Goal: Task Accomplishment & Management: Use online tool/utility

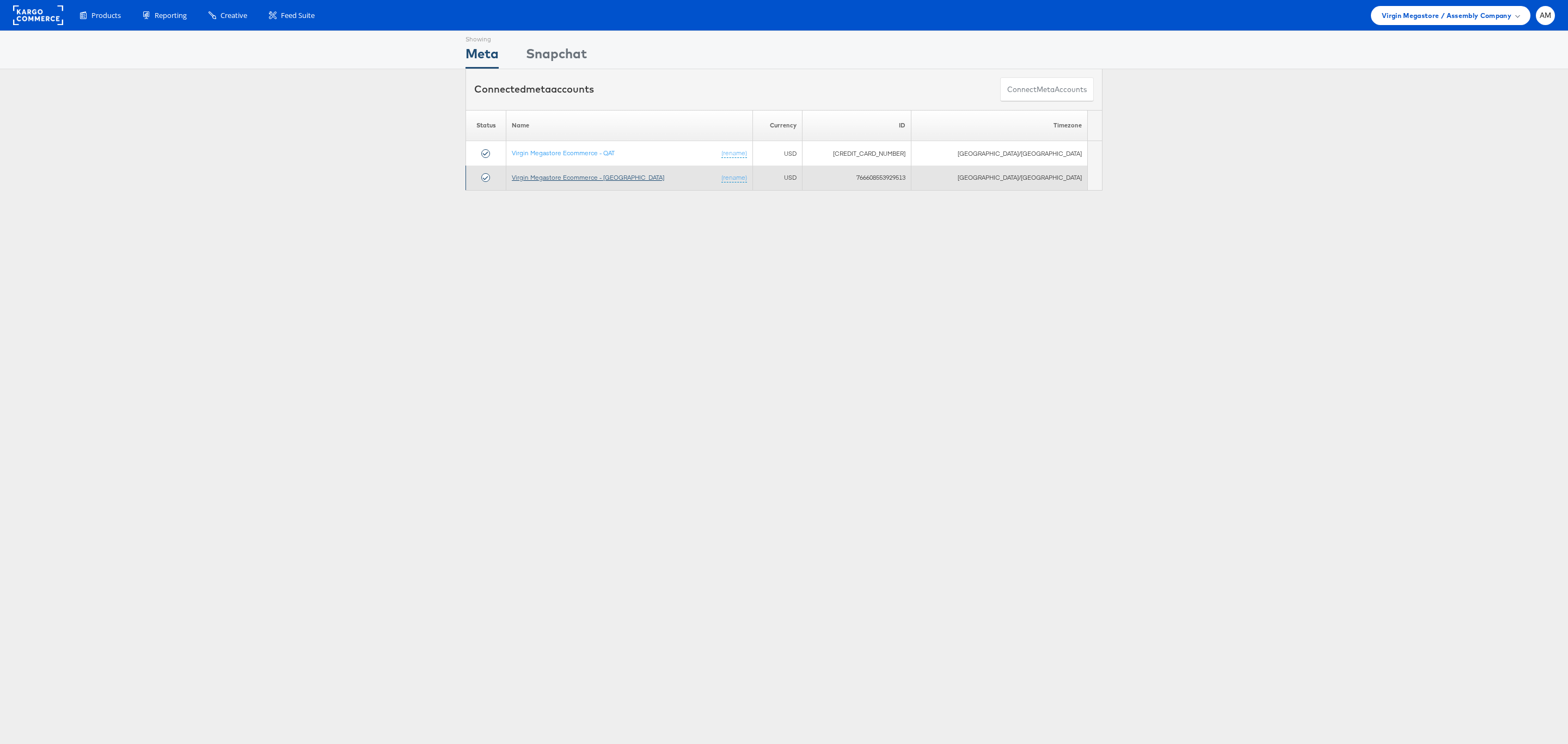
click at [579, 177] on link "Virgin Megastore Ecommerce - [GEOGRAPHIC_DATA]" at bounding box center [588, 177] width 153 height 8
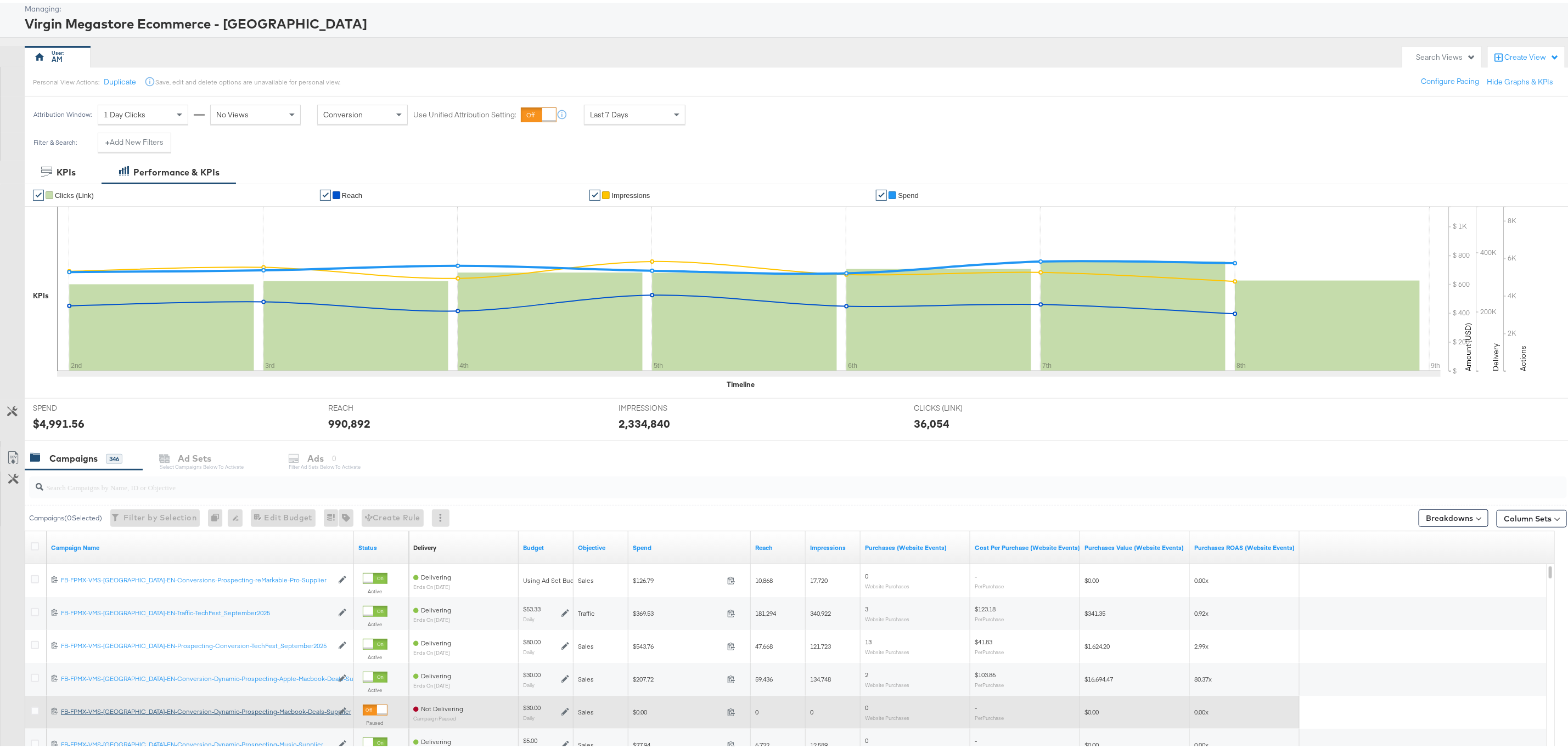
scroll to position [53, 0]
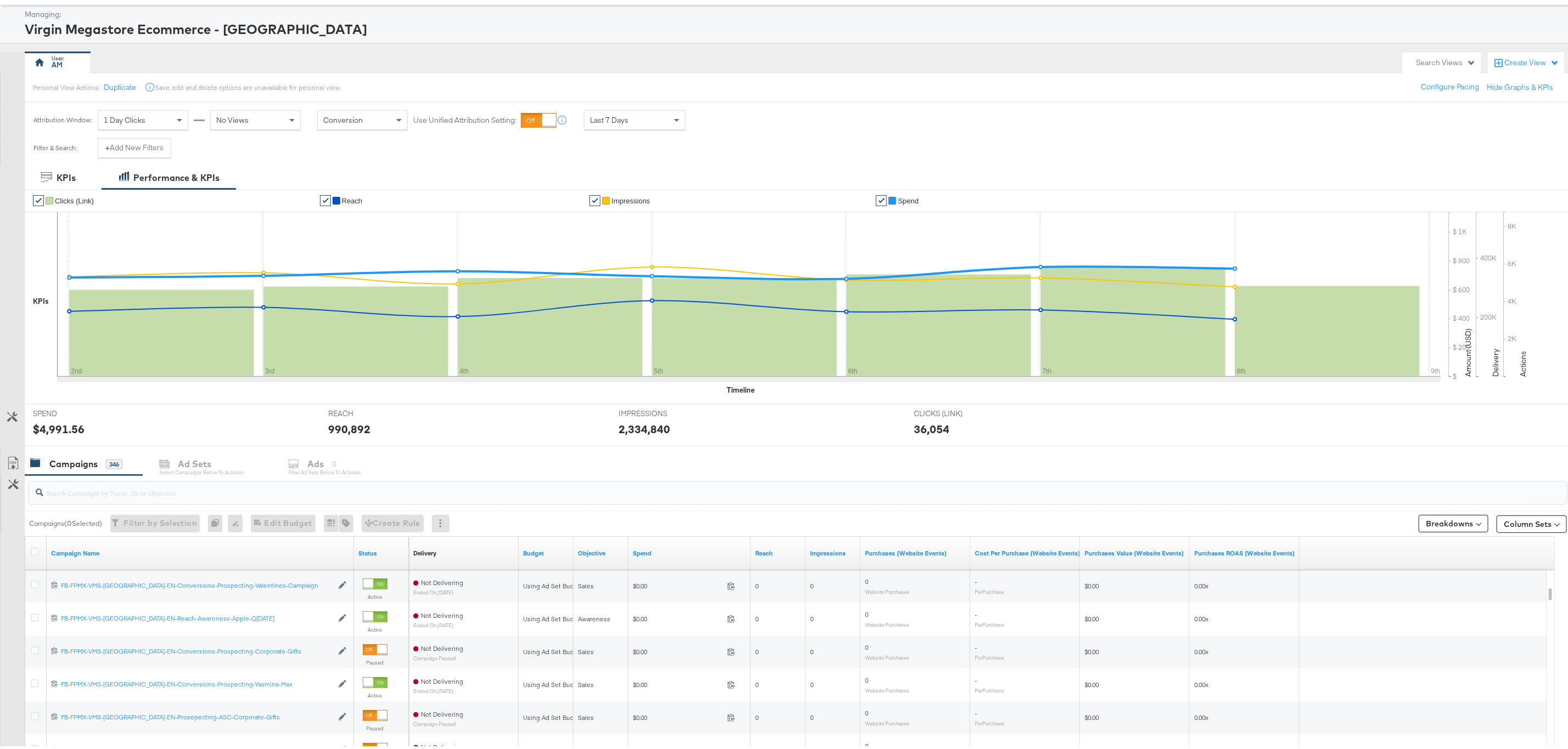
click at [196, 487] on input "search" at bounding box center [732, 486] width 1378 height 22
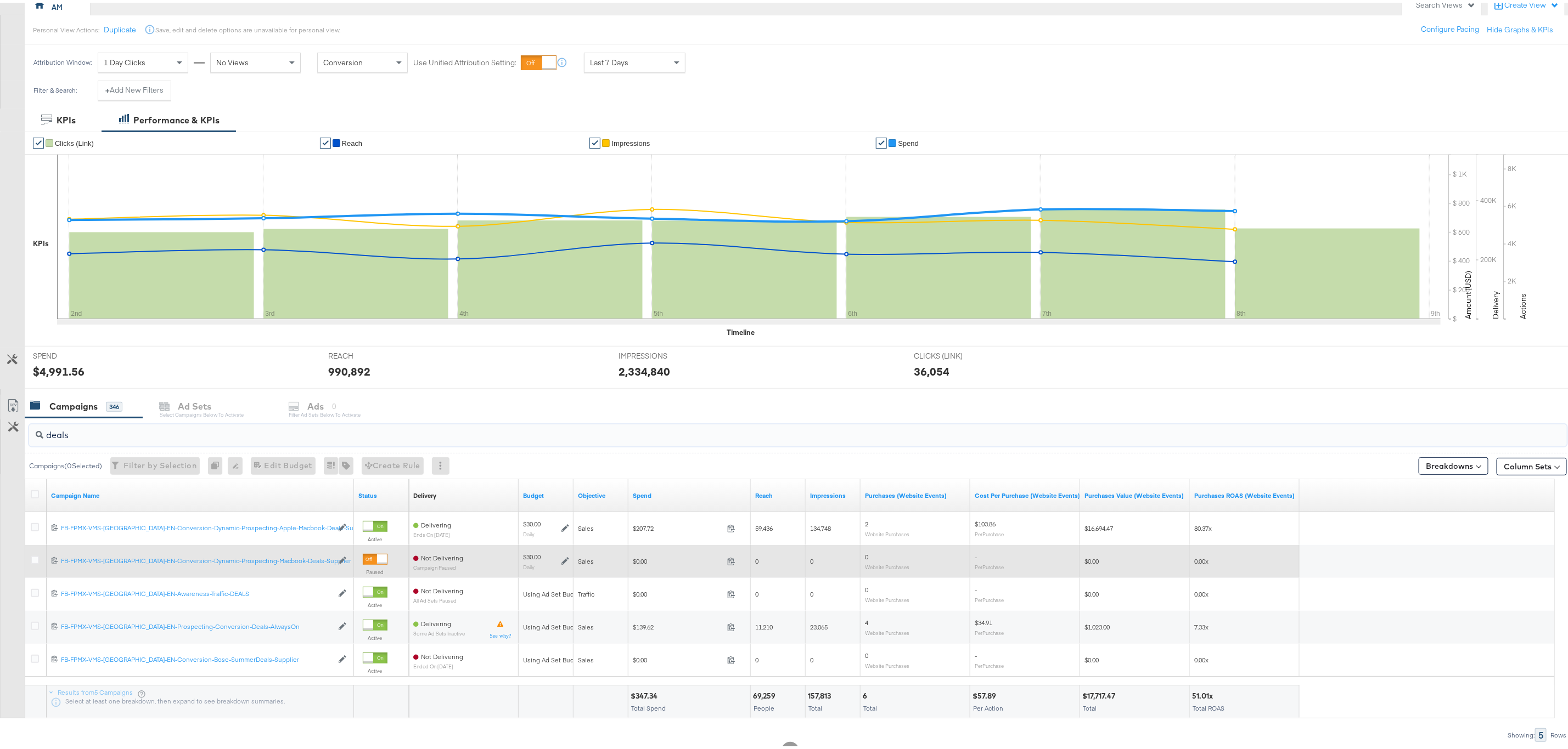
scroll to position [135, 0]
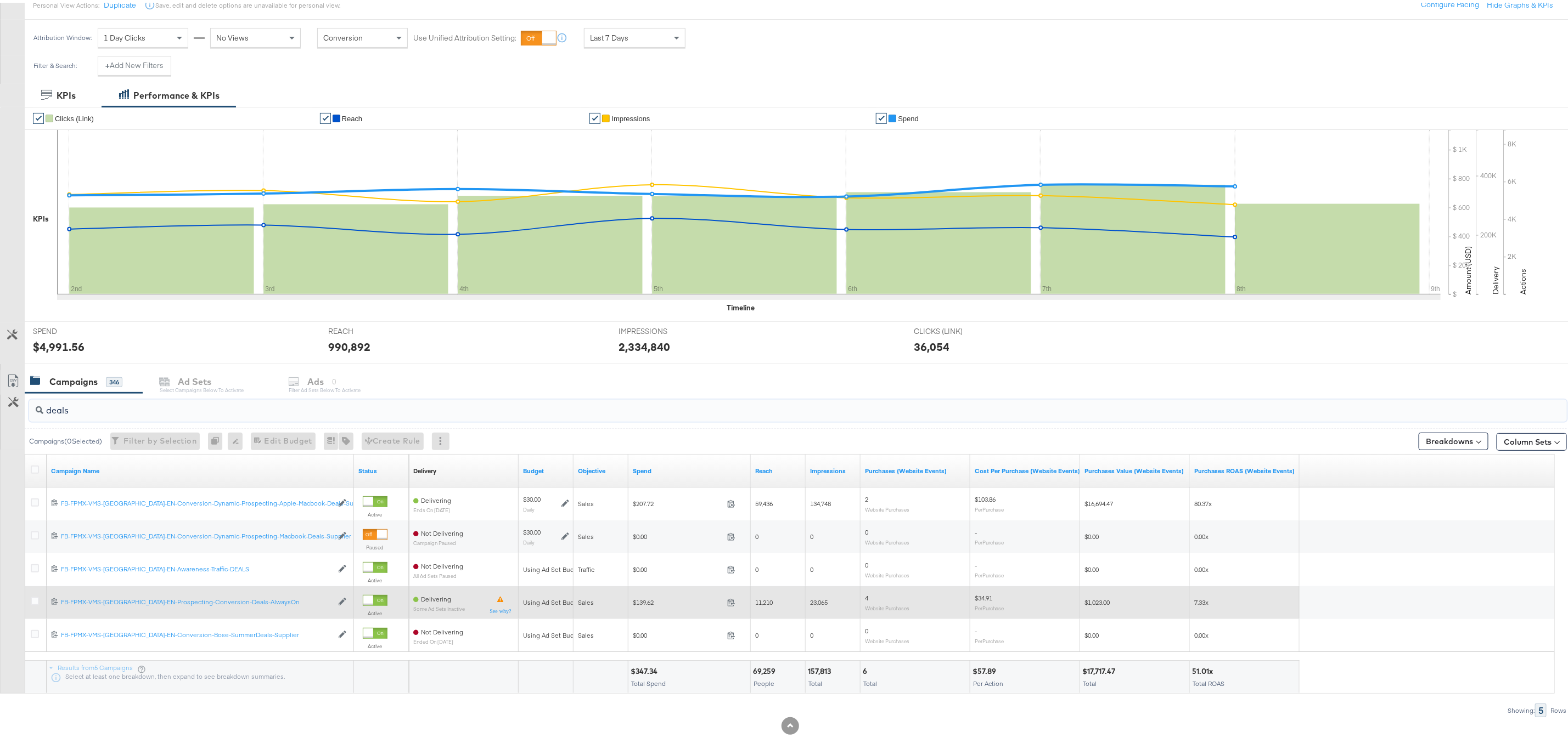
type input "deals"
click at [238, 596] on div "120207372202490547 FB-FPMX-VMS-UAE-EN-Prospecting-Conversion-Deals-AlwaysOn FB-…" at bounding box center [200, 599] width 308 height 18
click at [238, 601] on div "FB-FPMX-VMS-UAE-EN-Prospecting-Conversion-Deals-AlwaysOn FB-FPMX-VMS-UAE-EN-Pro…" at bounding box center [196, 599] width 272 height 9
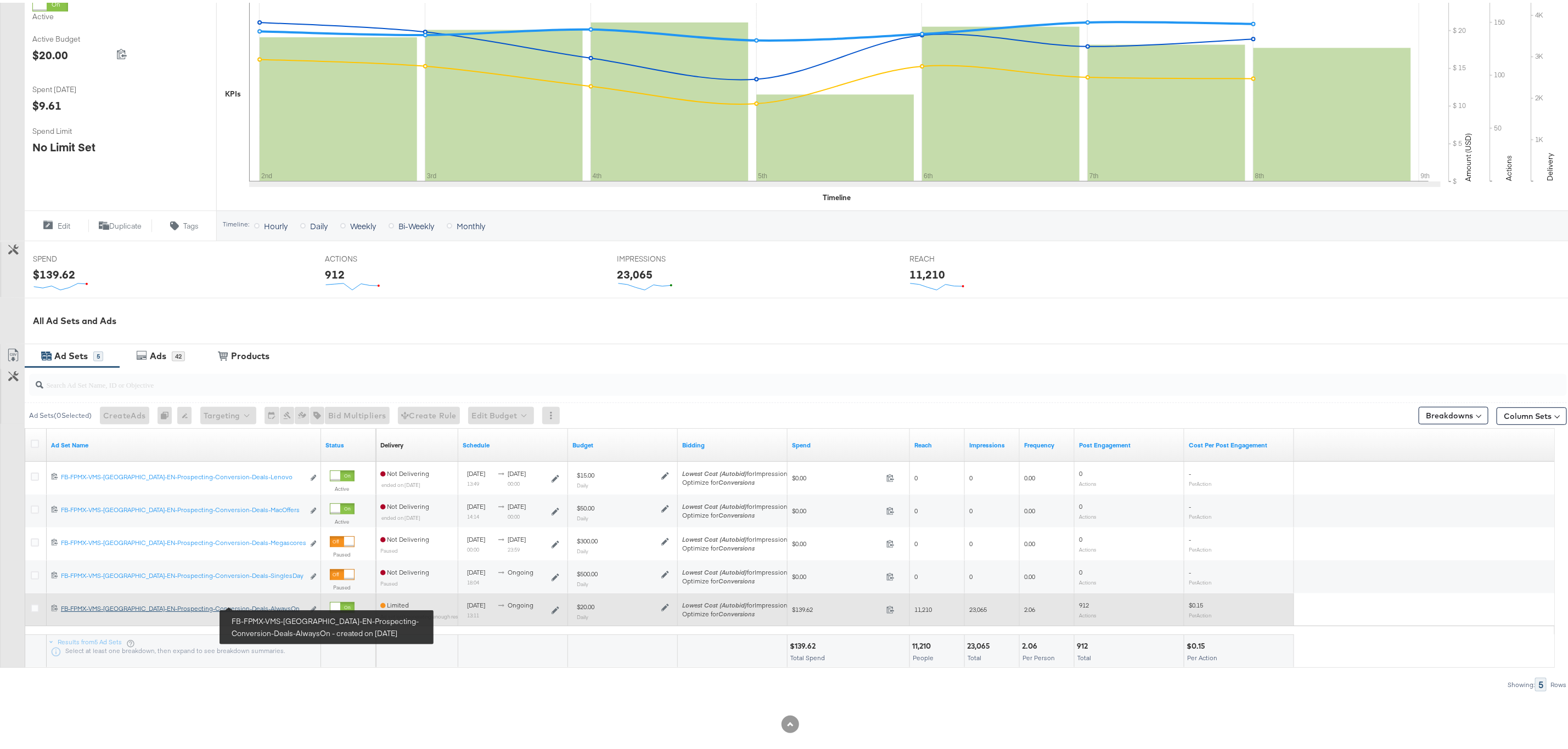
scroll to position [214, 0]
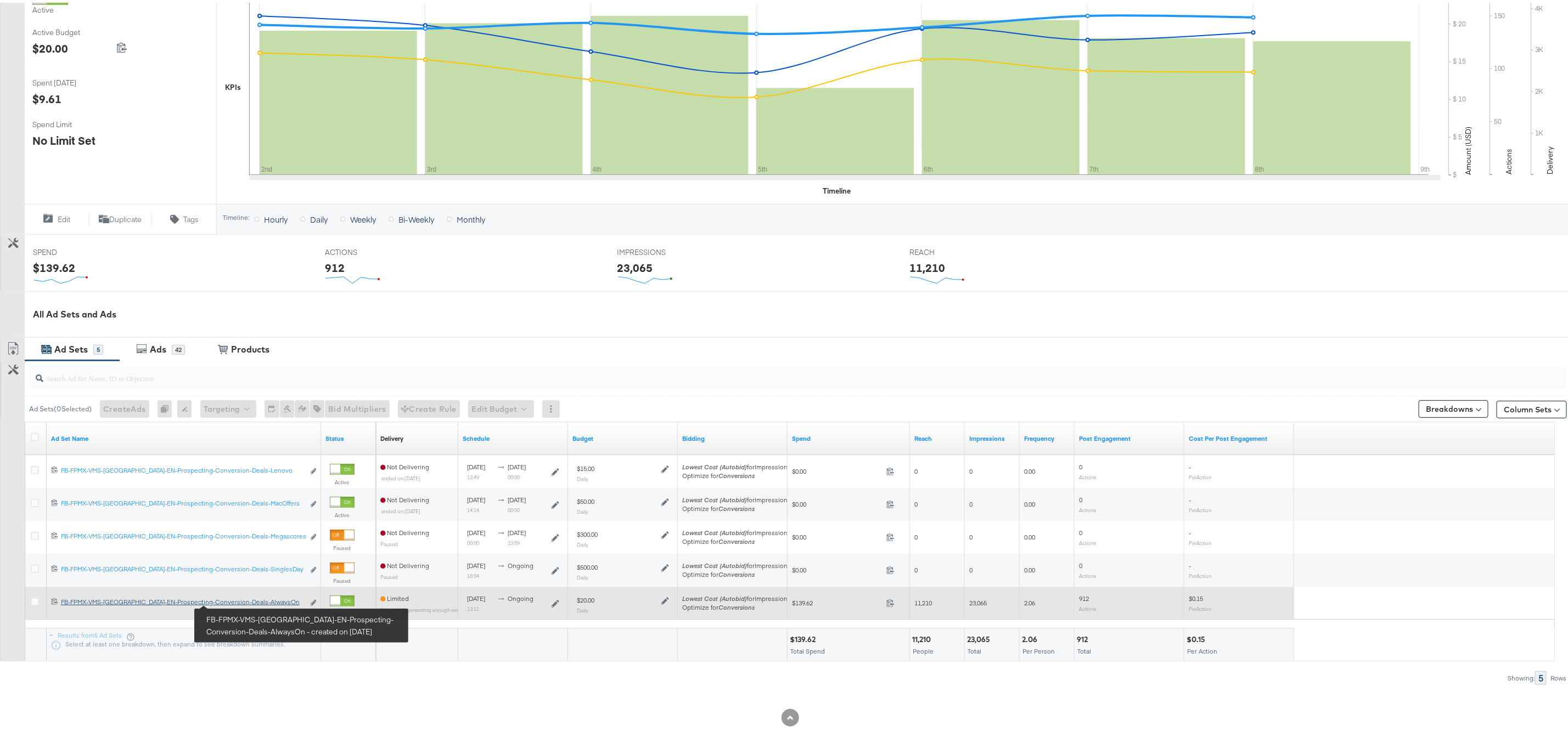
click at [235, 601] on div "FB-FPMX-VMS-UAE-EN-Prospecting-Conversion-Deals-AlwaysOn FB-FPMX-VMS-UAE-EN-Pro…" at bounding box center [182, 599] width 243 height 9
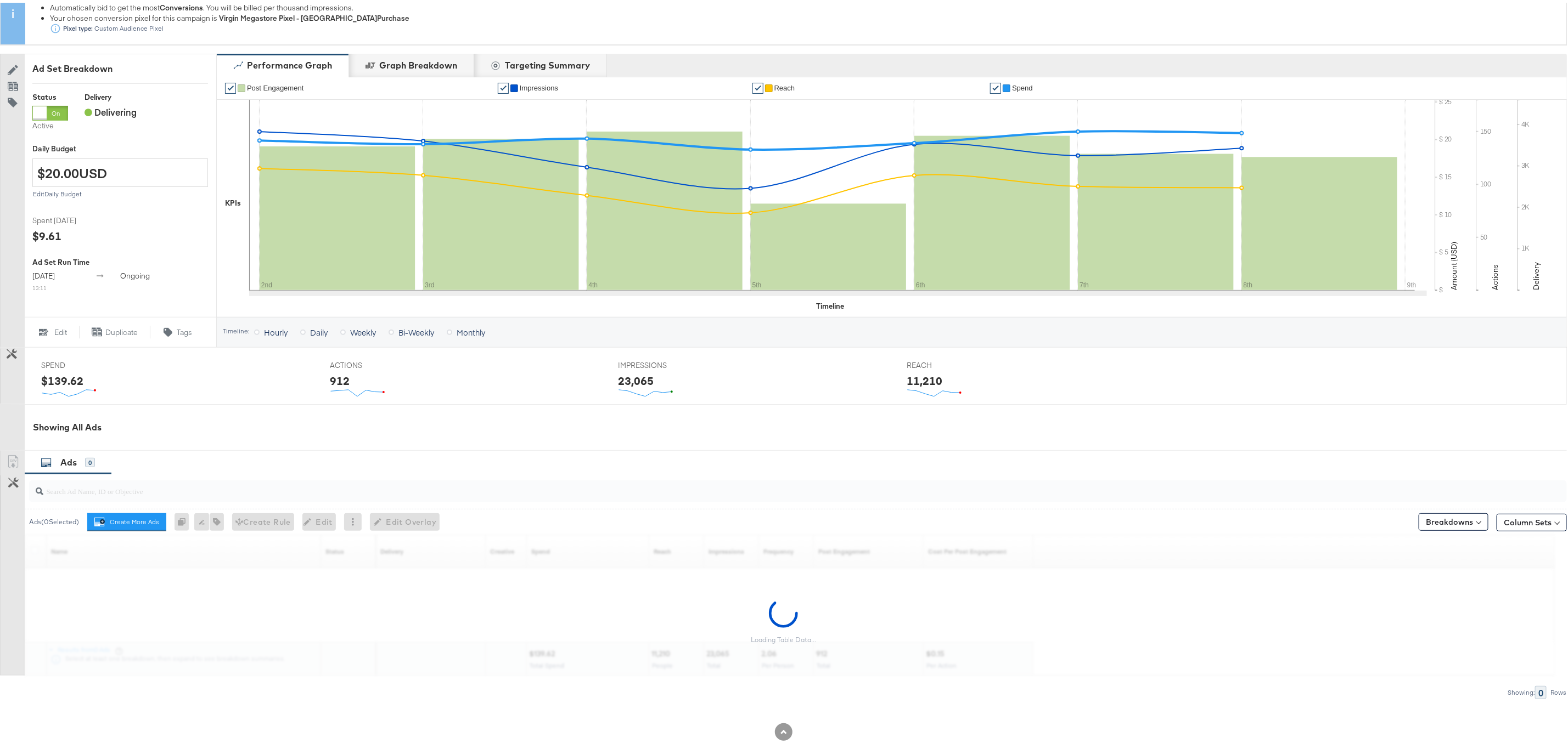
scroll to position [165, 0]
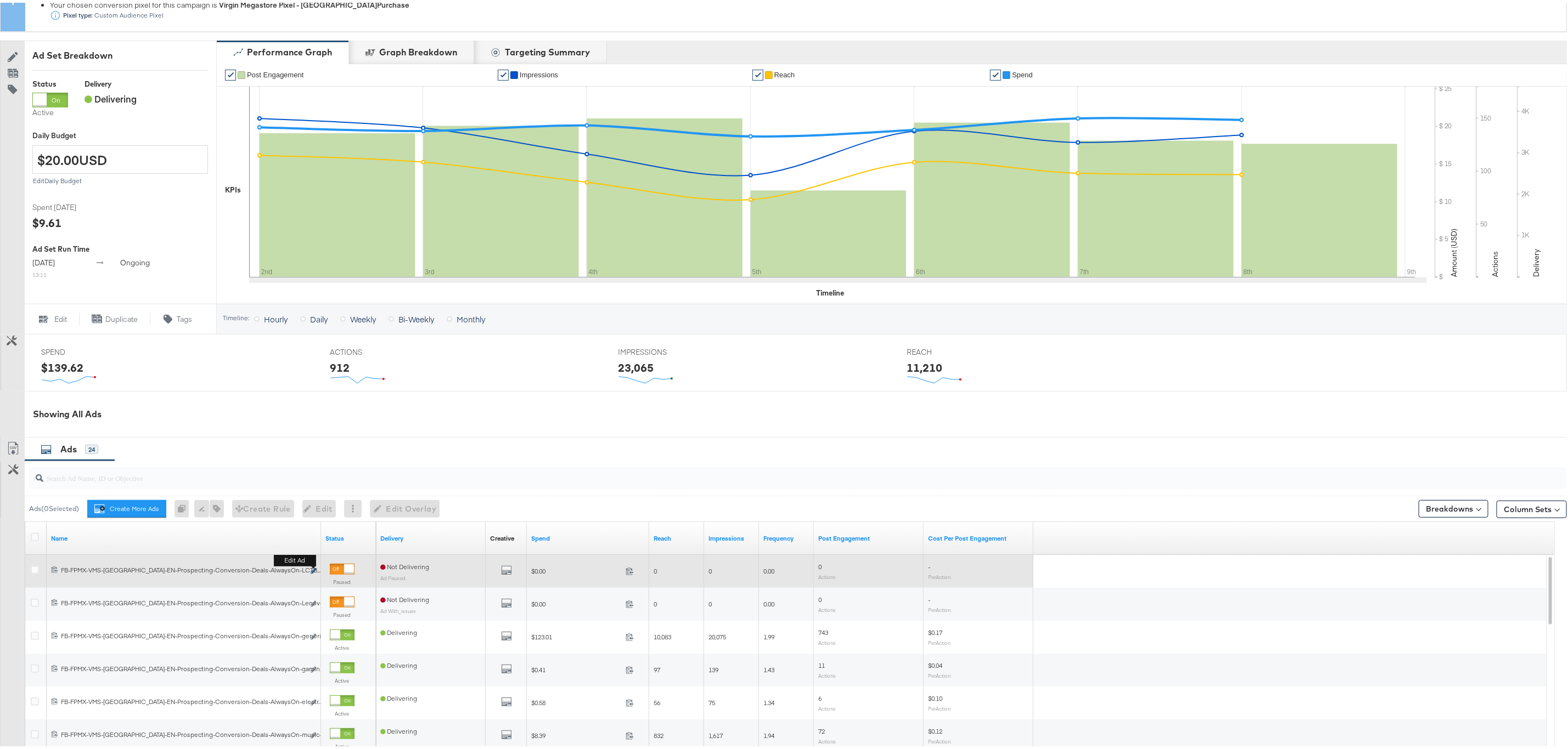
click at [311, 569] on icon "link" at bounding box center [313, 568] width 5 height 6
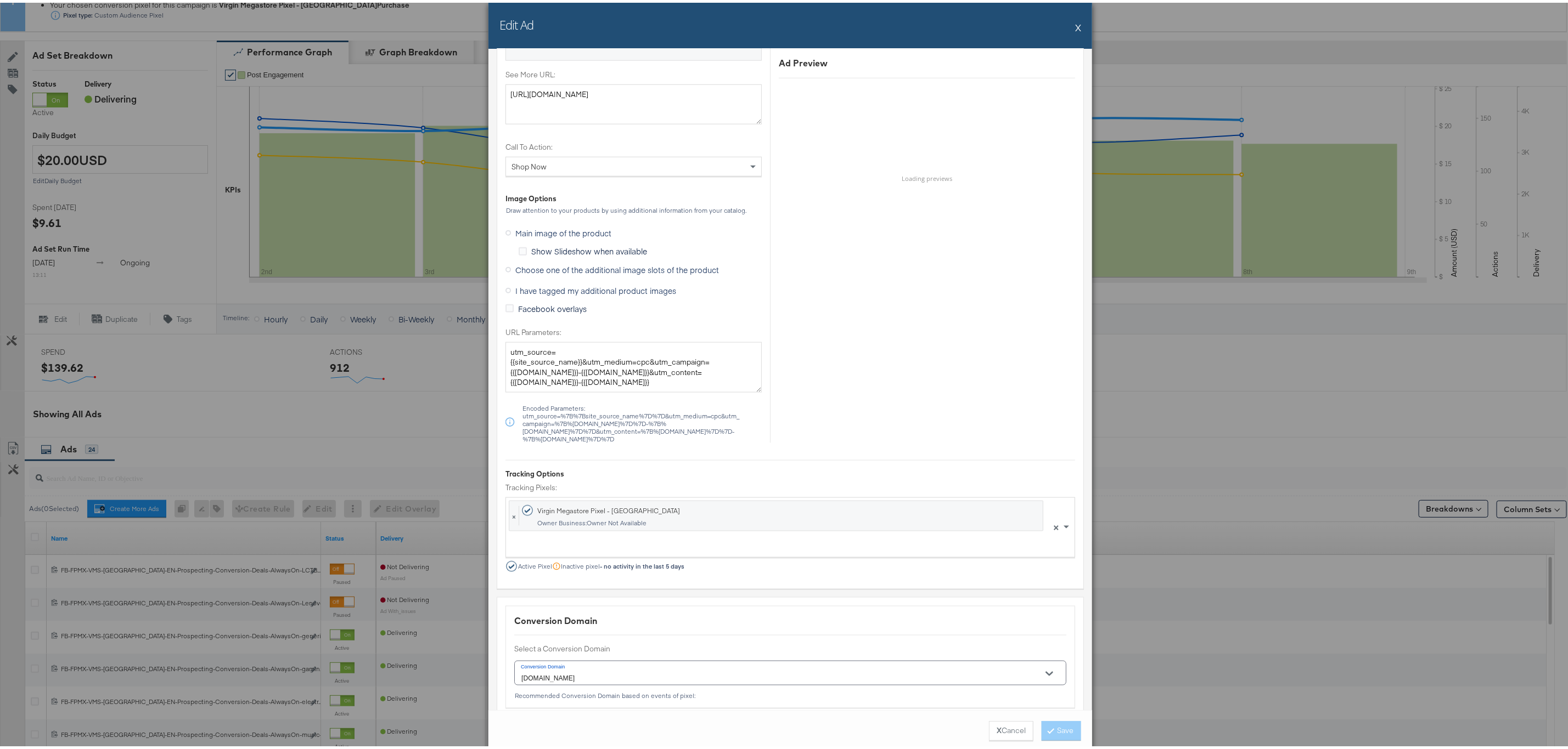
scroll to position [814, 0]
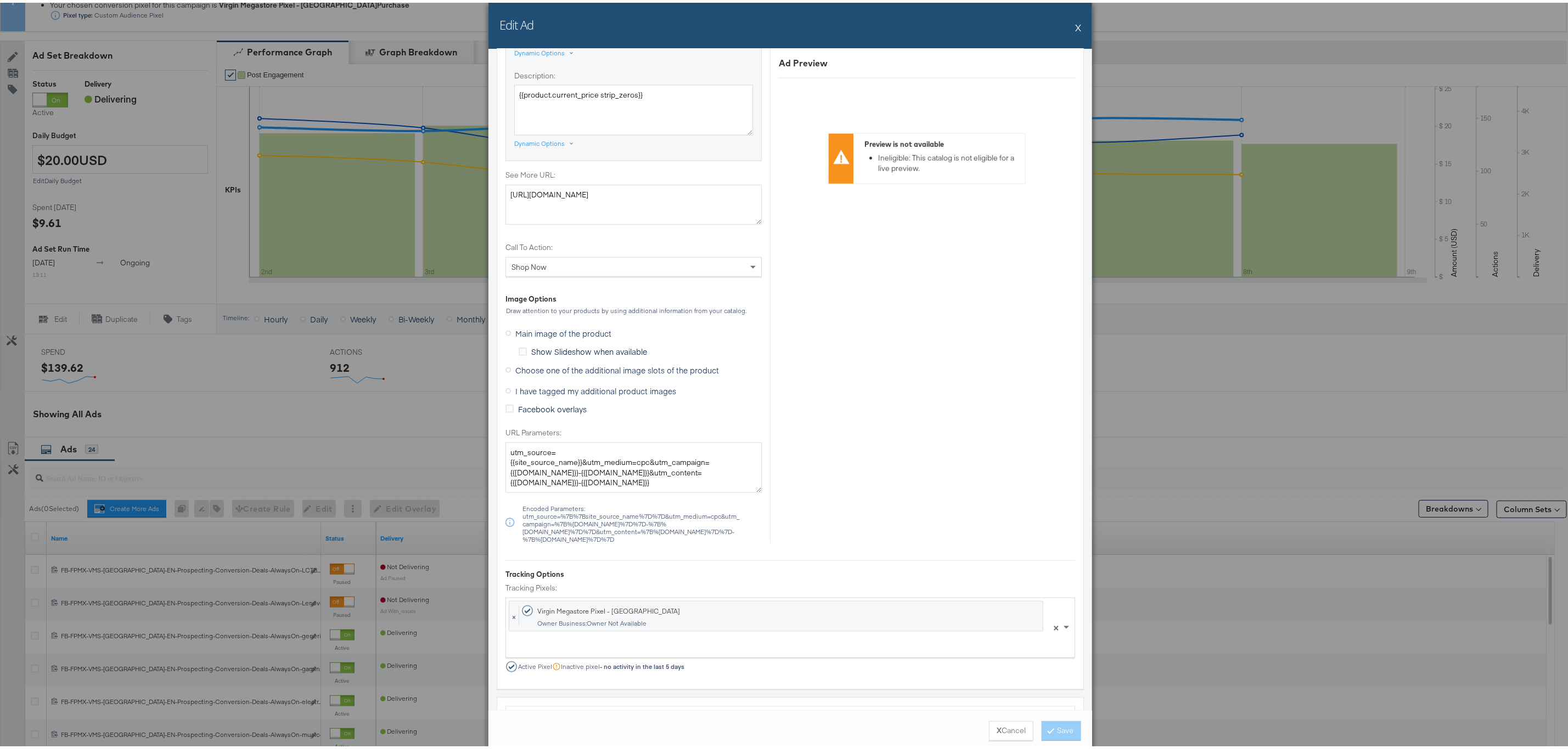
click at [568, 373] on span "Choose one of the additional image slots of the product" at bounding box center [617, 367] width 203 height 11
click at [0, 0] on input "Choose one of the additional image slots of the product" at bounding box center [0, 0] width 0 height 0
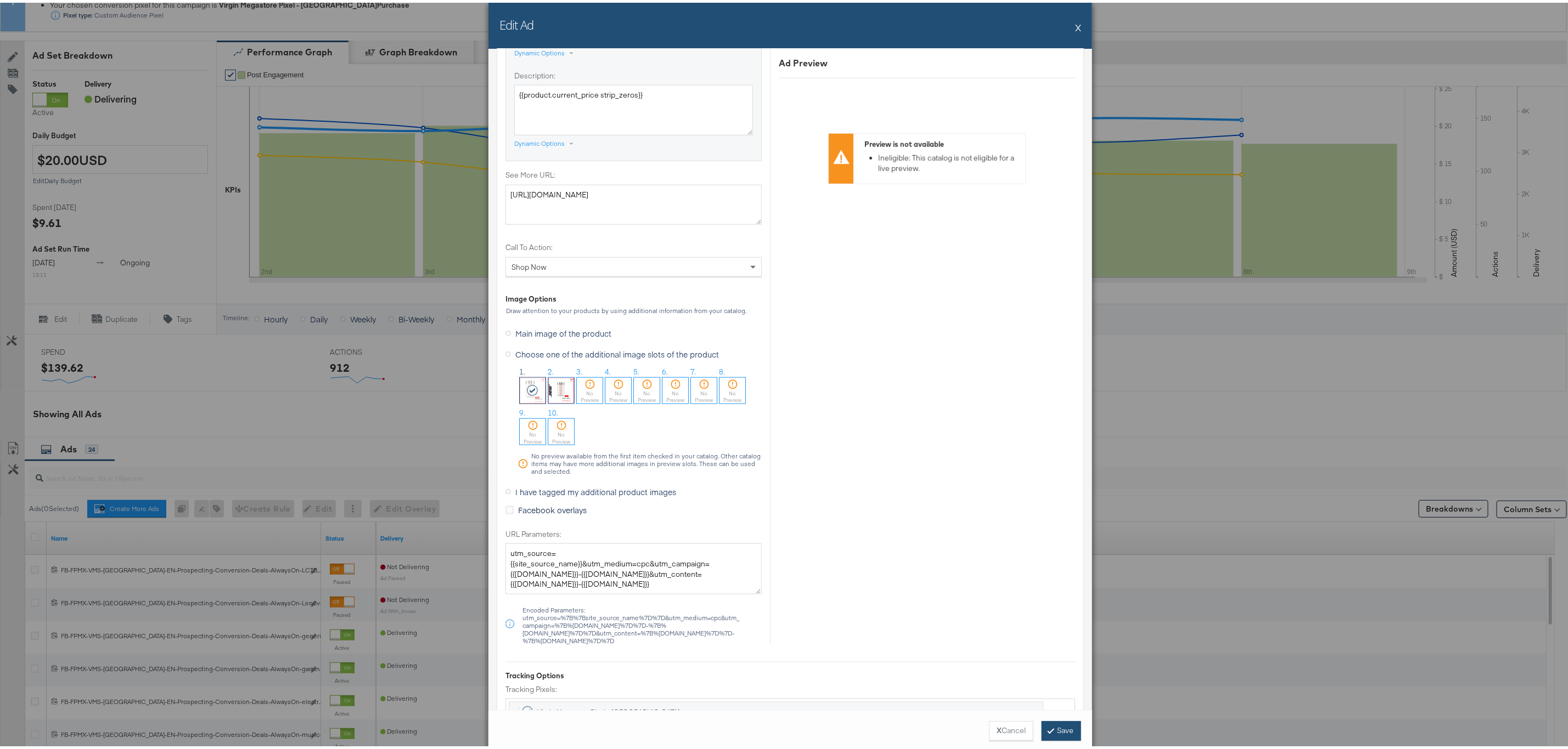
click at [1061, 734] on button "Save" at bounding box center [1061, 728] width 40 height 19
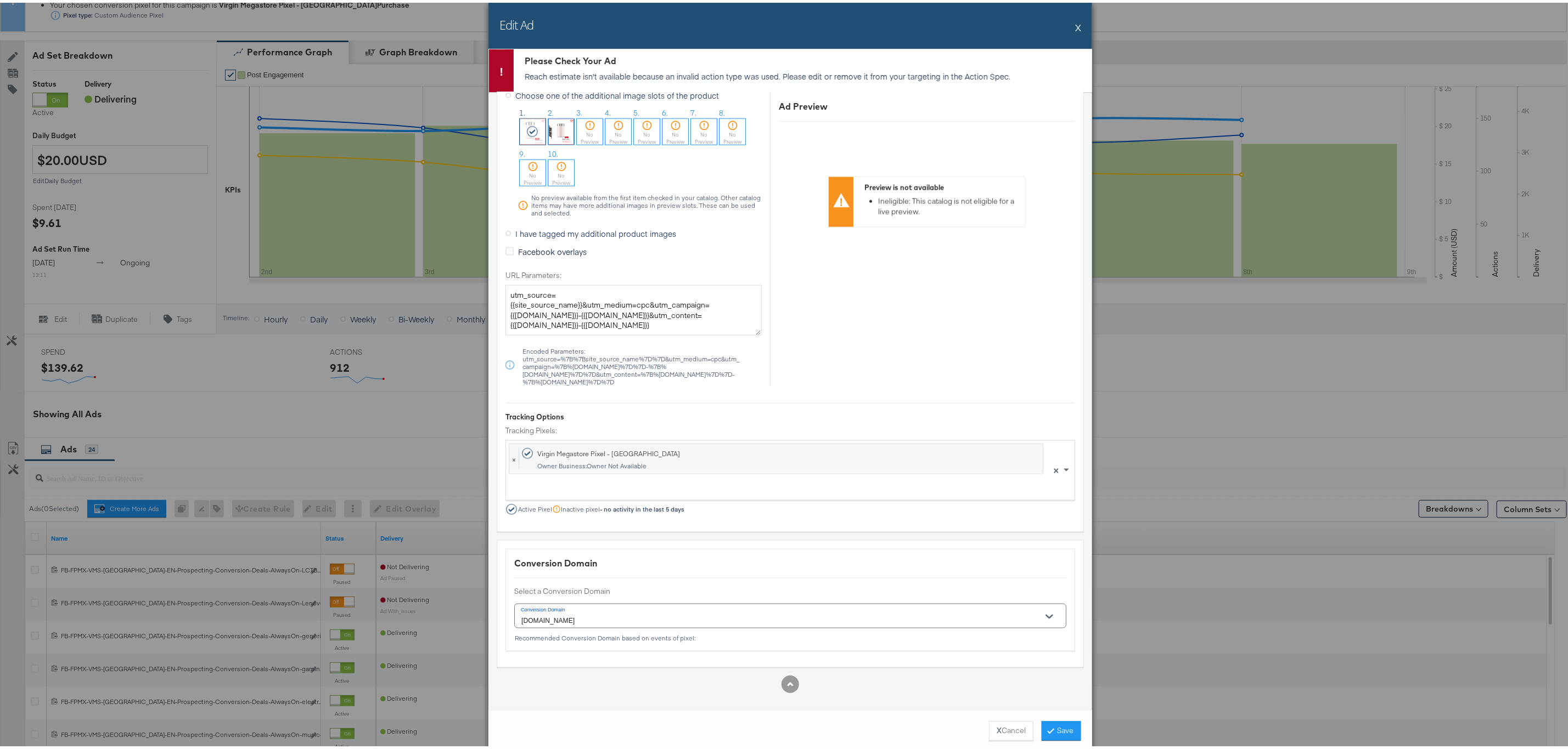
scroll to position [0, 0]
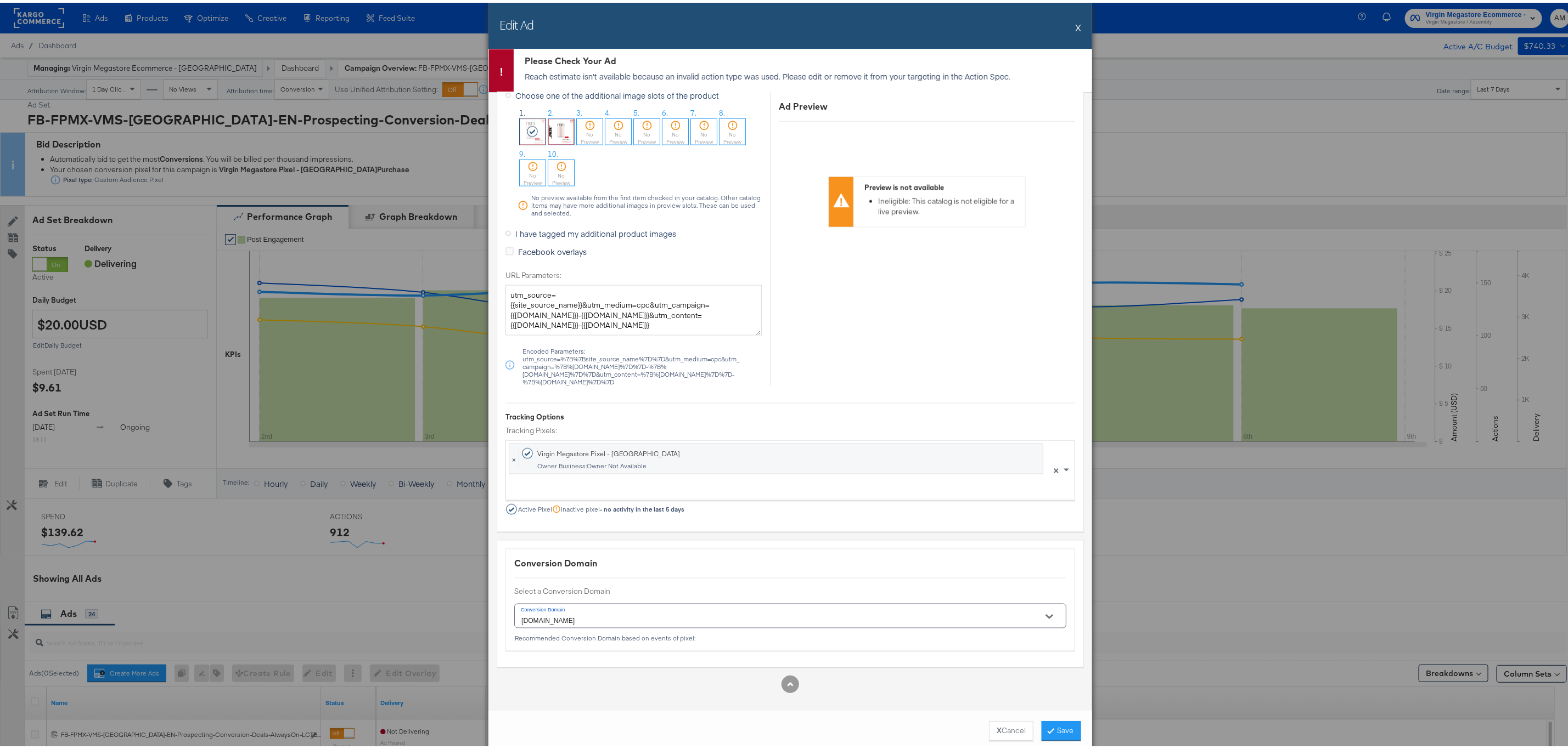
click at [1076, 12] on div "Edit Ad X" at bounding box center [790, 23] width 603 height 46
click at [1075, 27] on button "X" at bounding box center [1078, 25] width 6 height 22
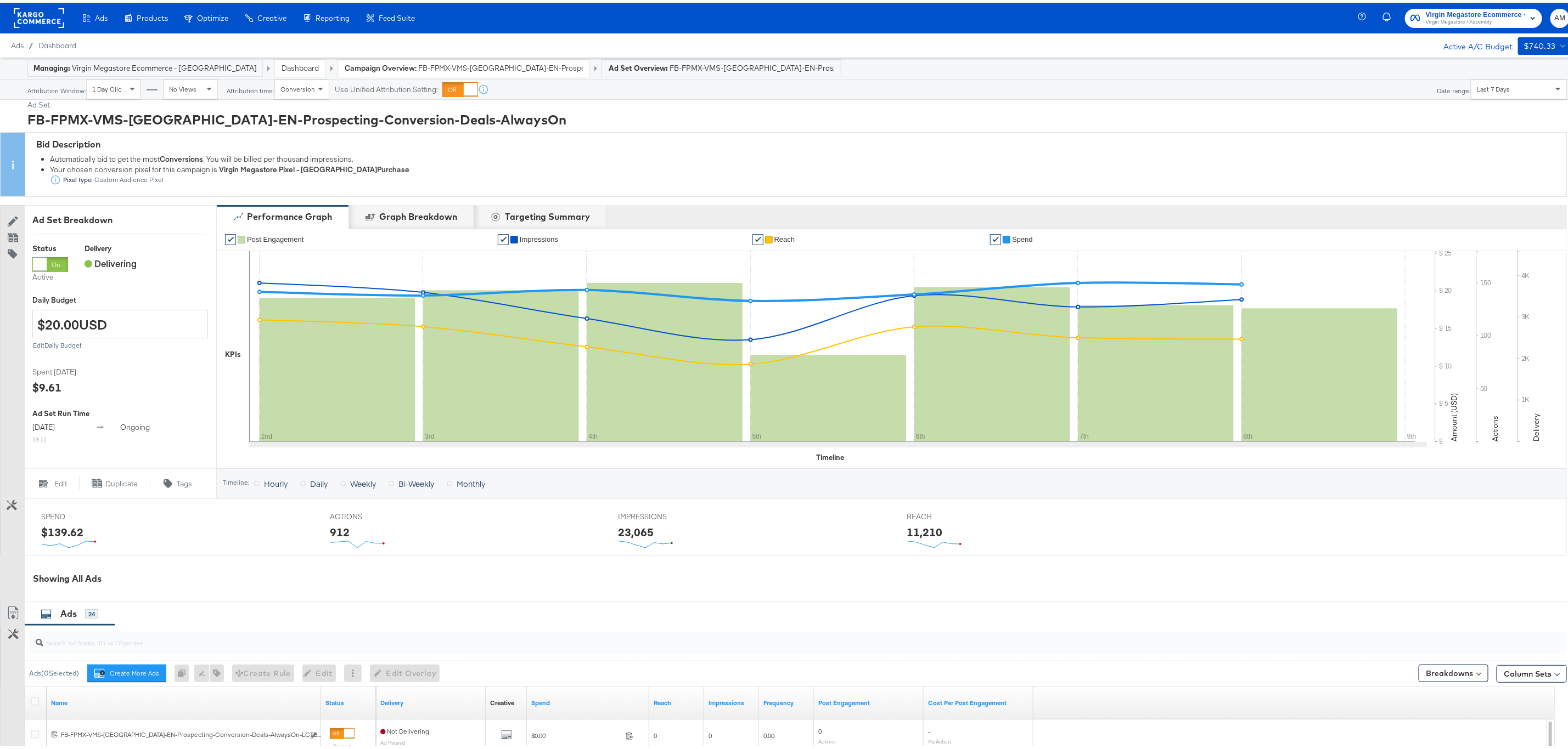
click at [483, 70] on span "FB-FPMX-VMS-UAE-EN-Prospecting-Conversion-Deals-AlwaysOn" at bounding box center [500, 65] width 165 height 10
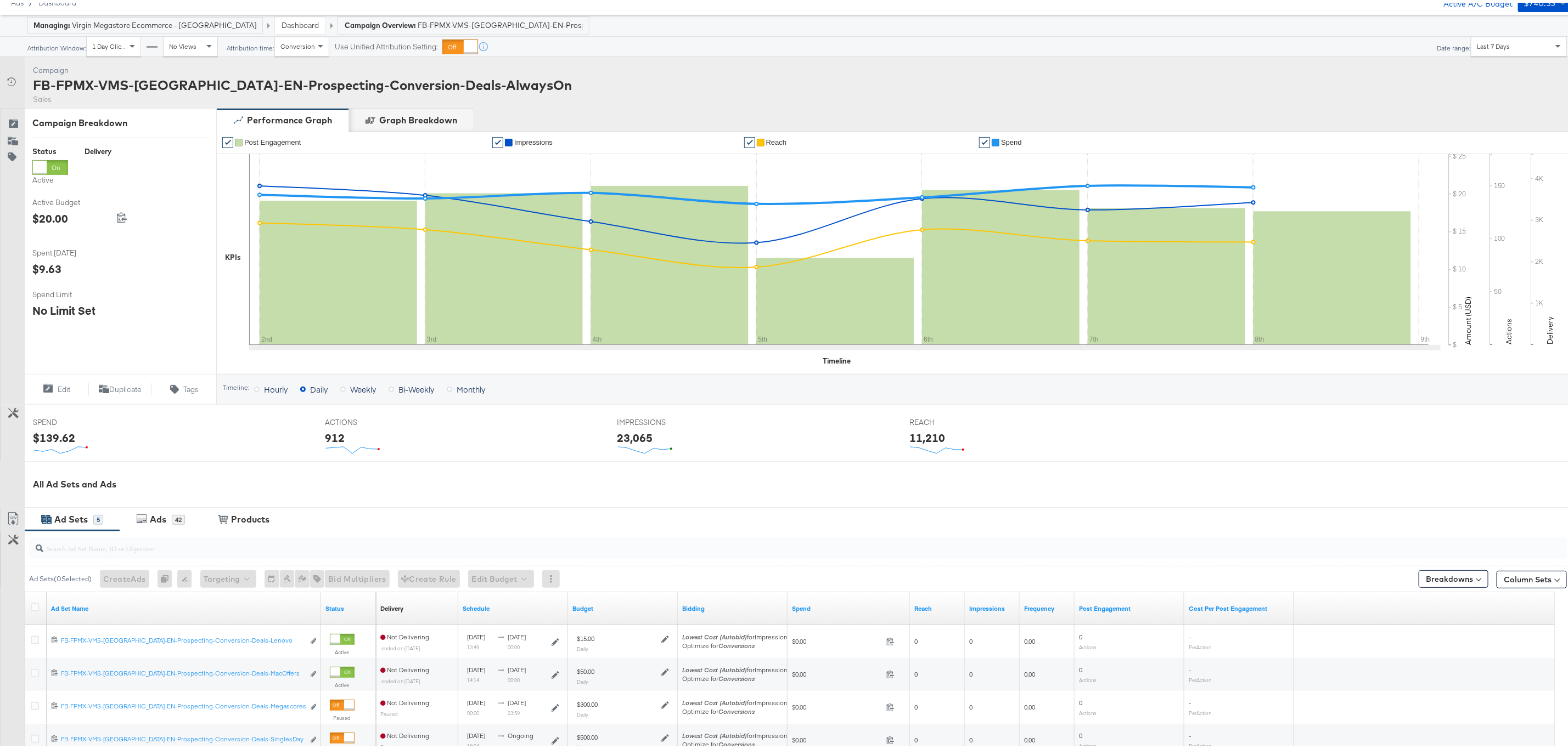
scroll to position [214, 0]
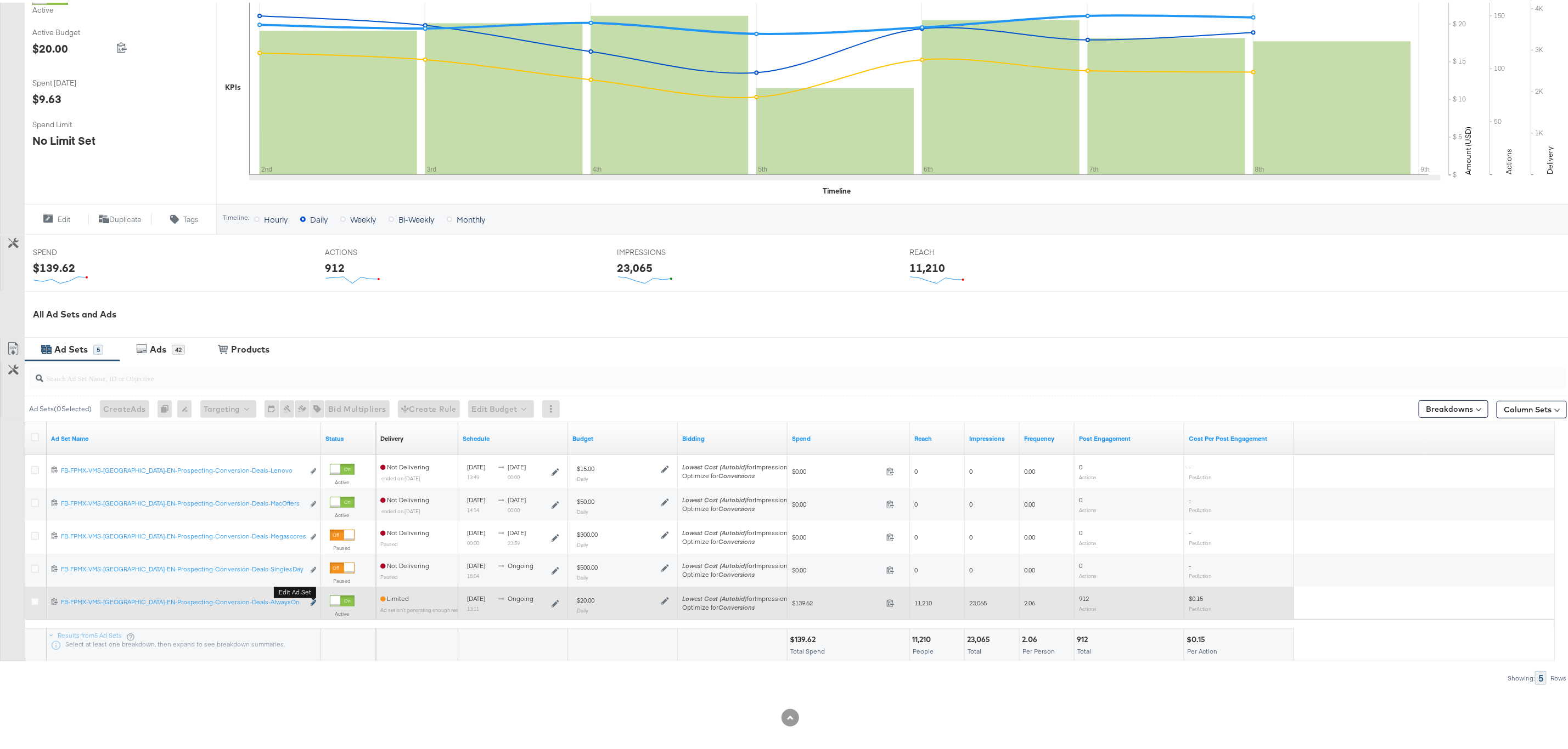
click at [313, 603] on icon "link" at bounding box center [313, 600] width 5 height 6
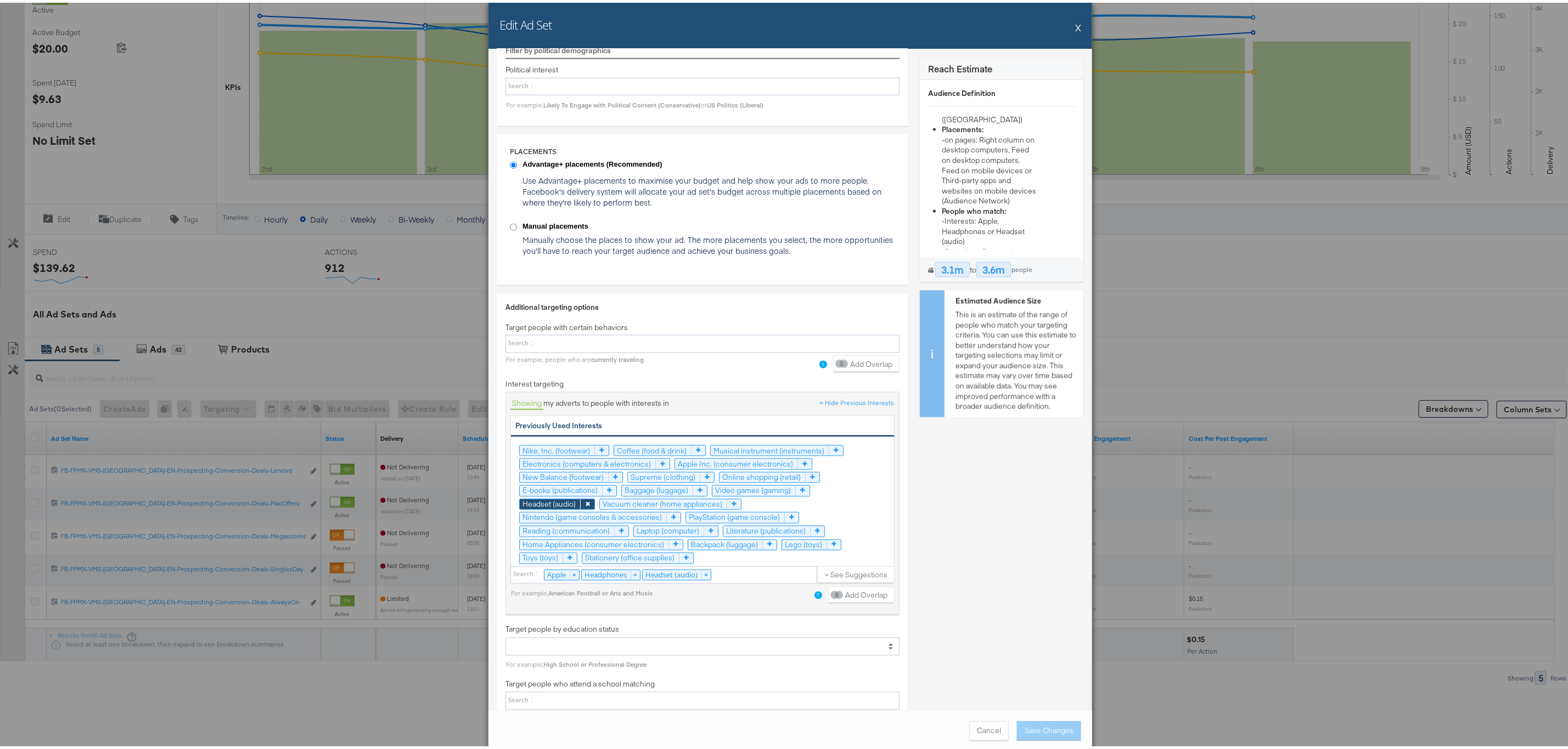
scroll to position [1118, 0]
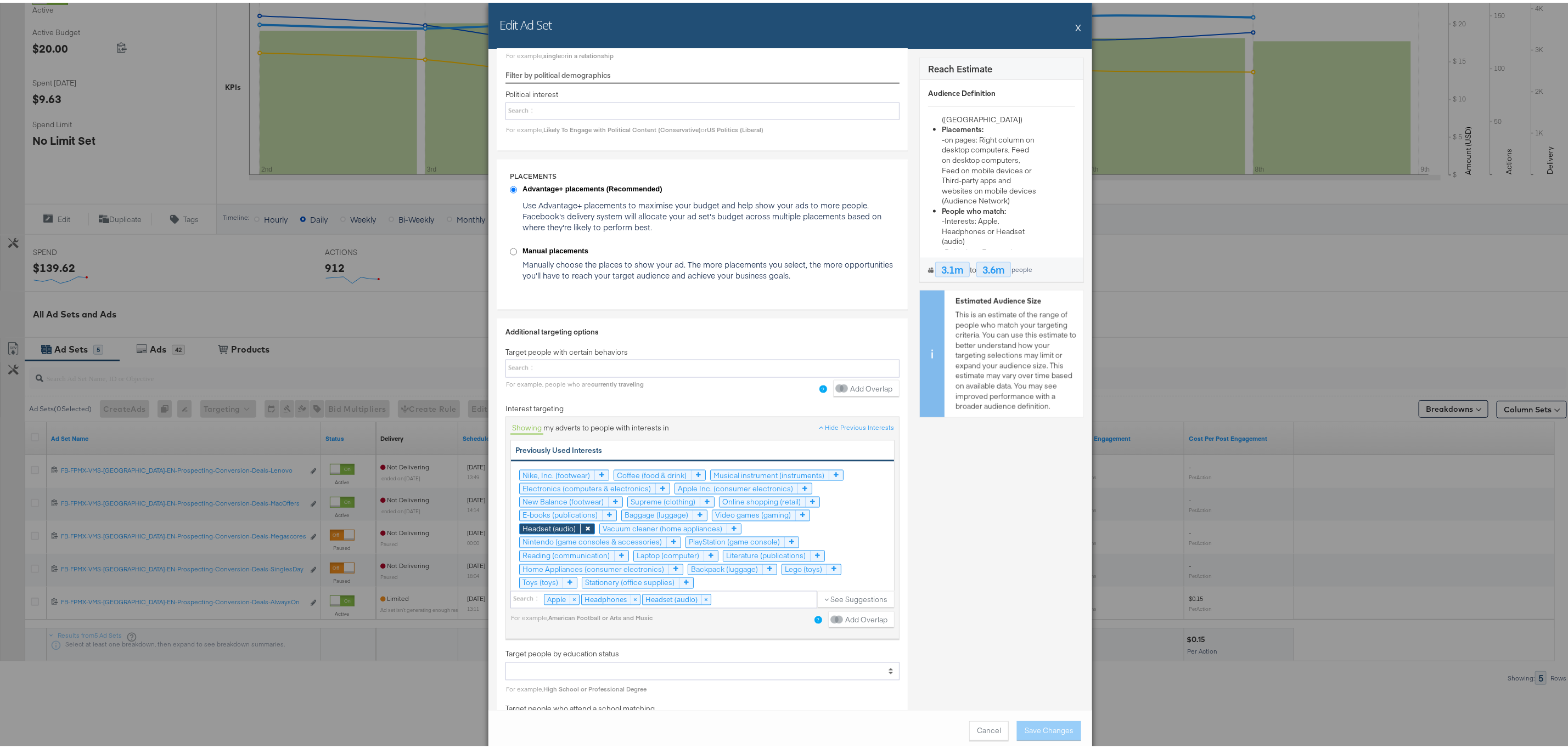
click at [561, 530] on div "Headset (audio)" at bounding box center [549, 526] width 54 height 10
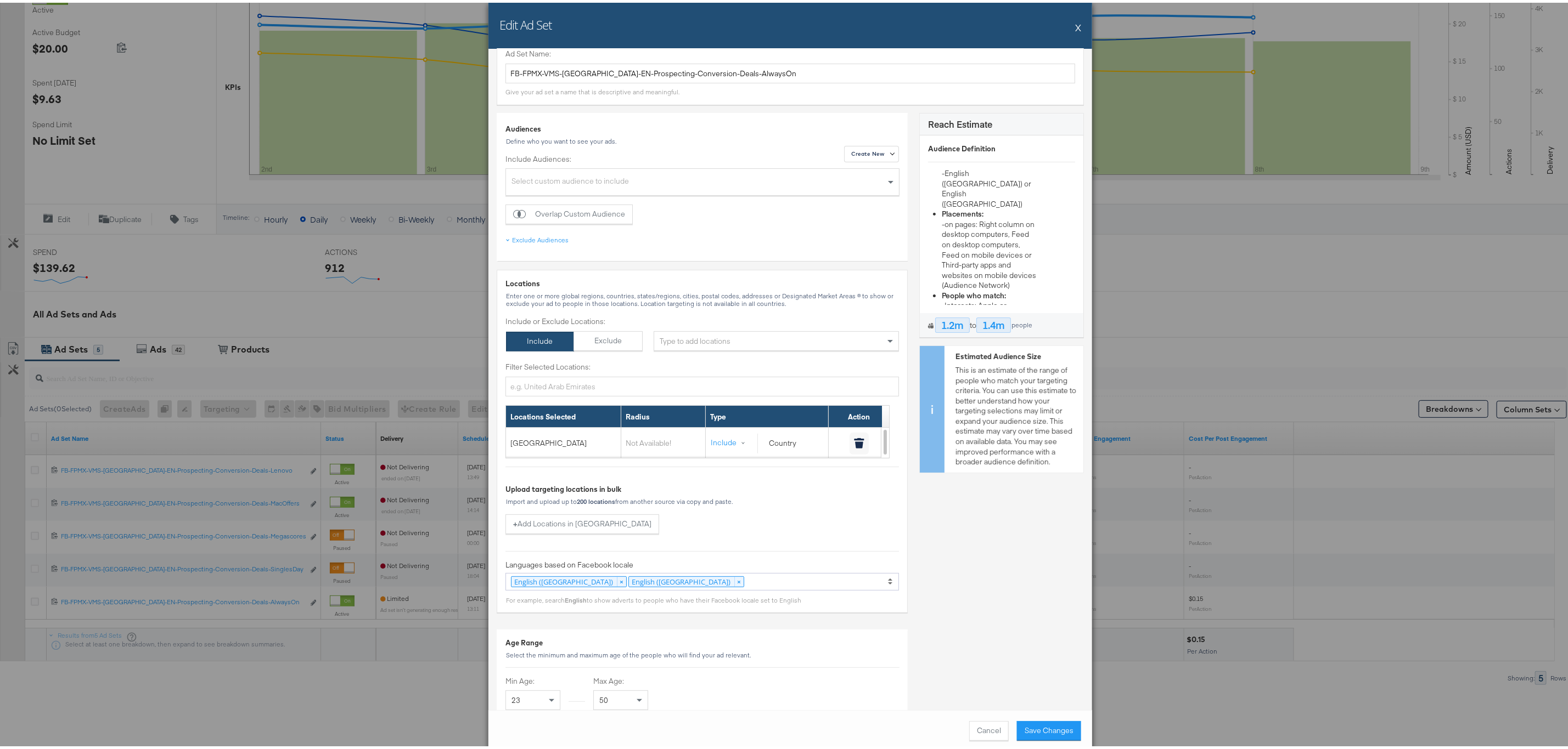
scroll to position [0, 0]
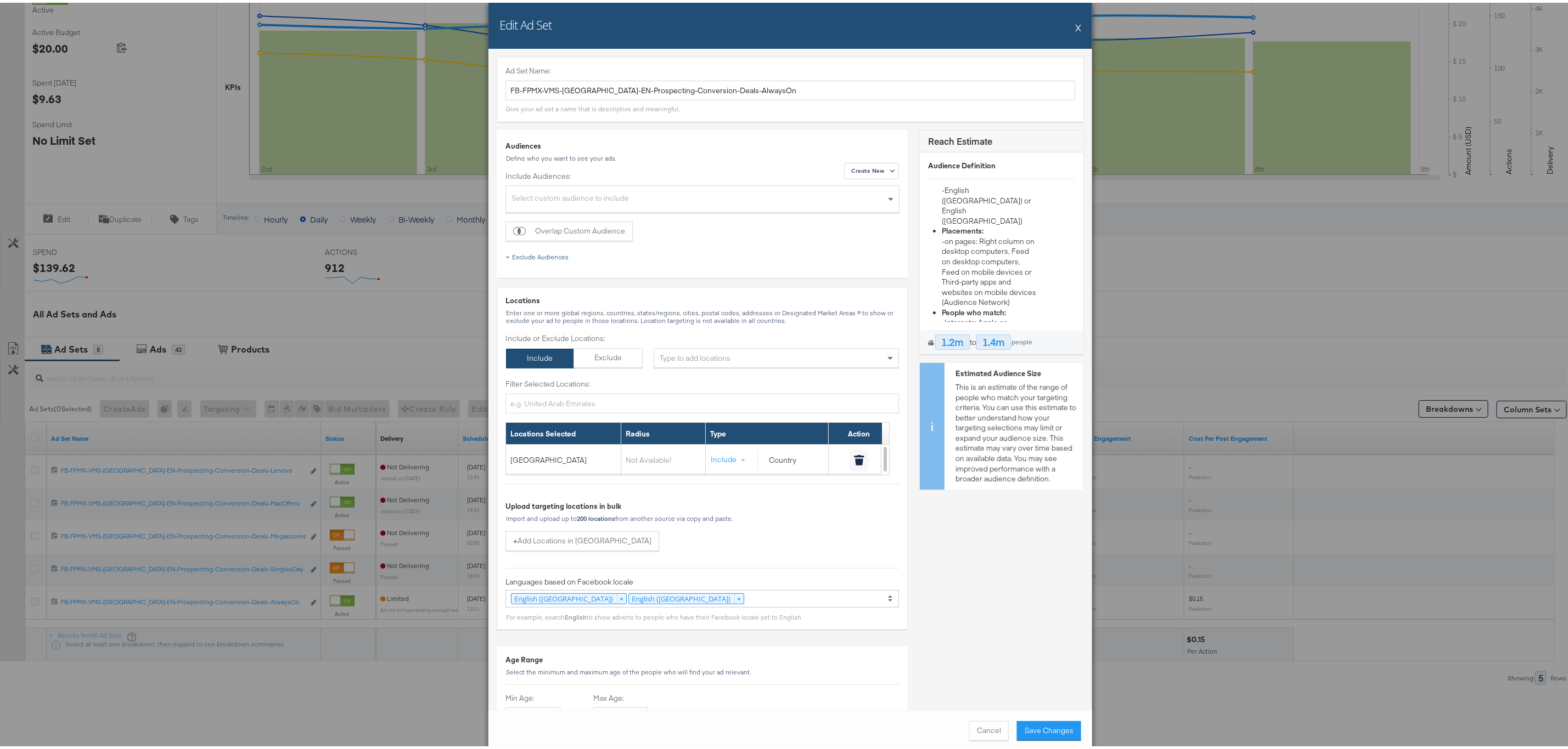
click at [527, 255] on div "Exclude Audiences" at bounding box center [540, 254] width 57 height 9
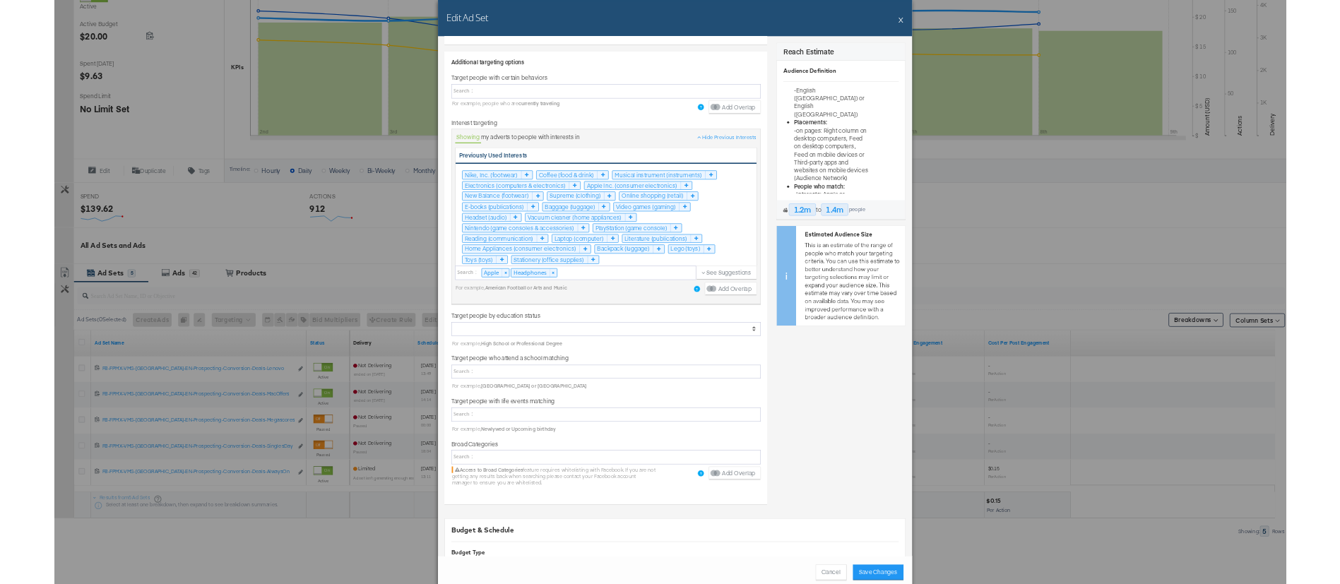
scroll to position [69, 0]
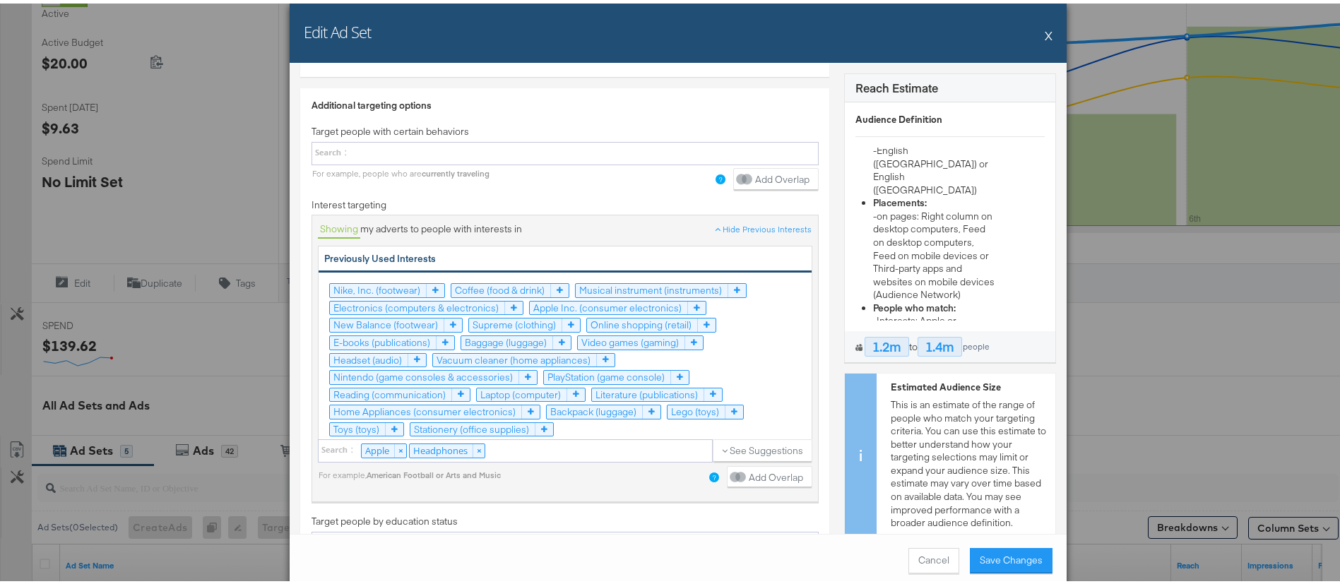
click at [1045, 30] on button "X" at bounding box center [1049, 32] width 8 height 28
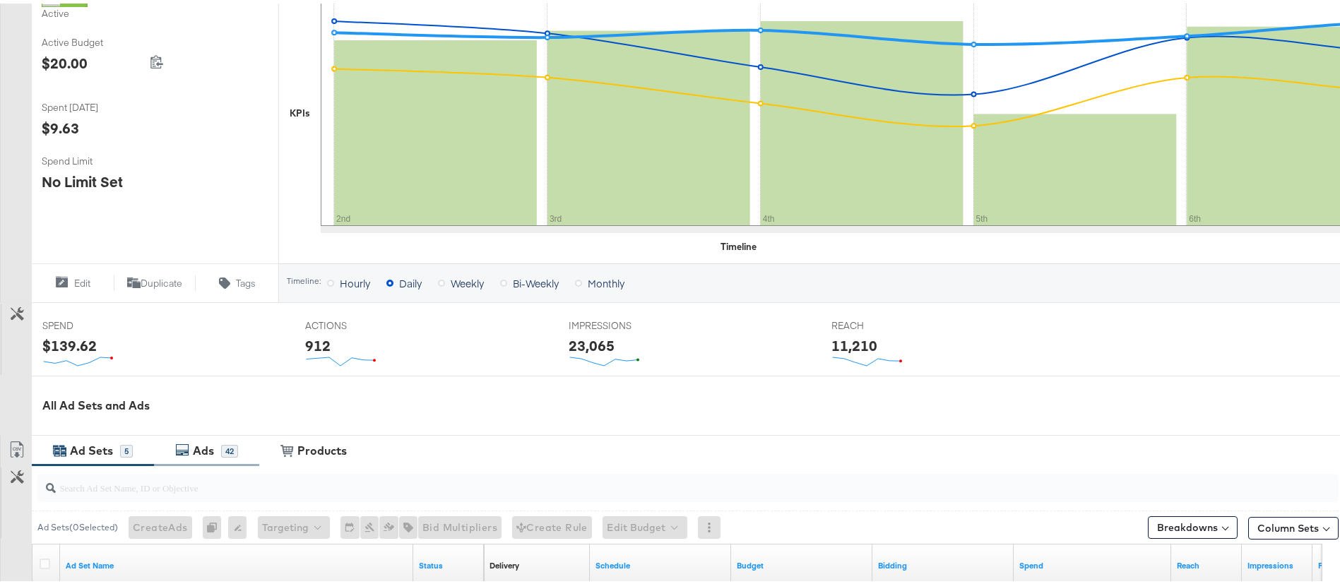
click at [215, 452] on div "Ads" at bounding box center [205, 447] width 32 height 16
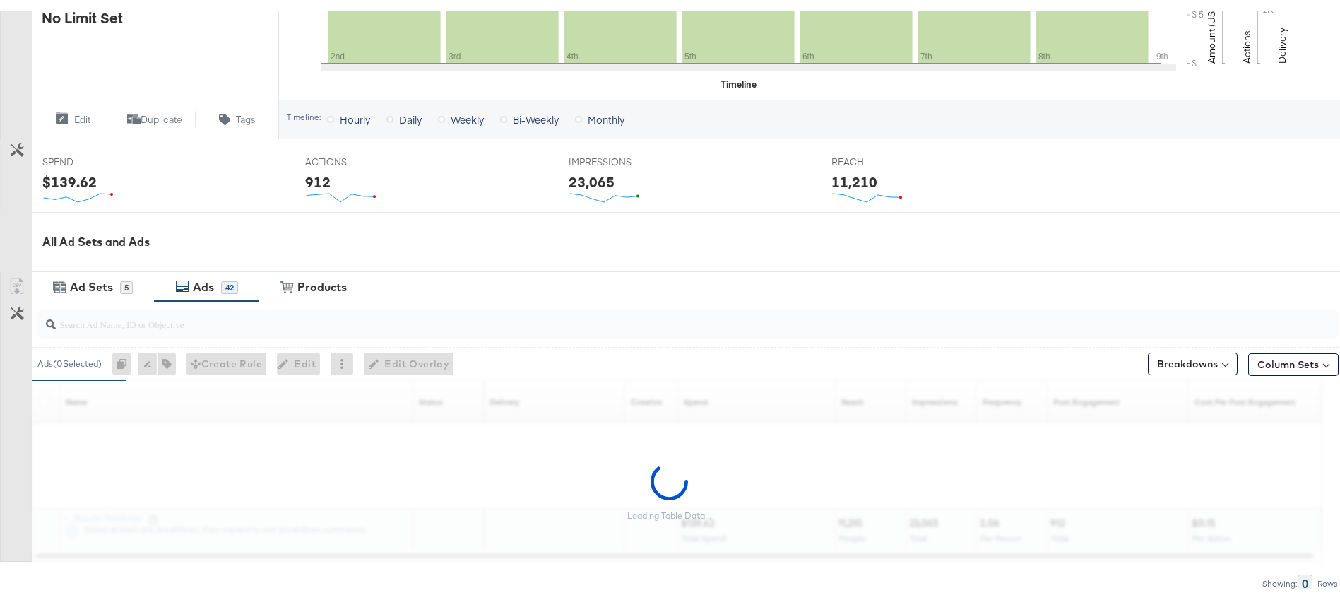
scroll to position [528, 0]
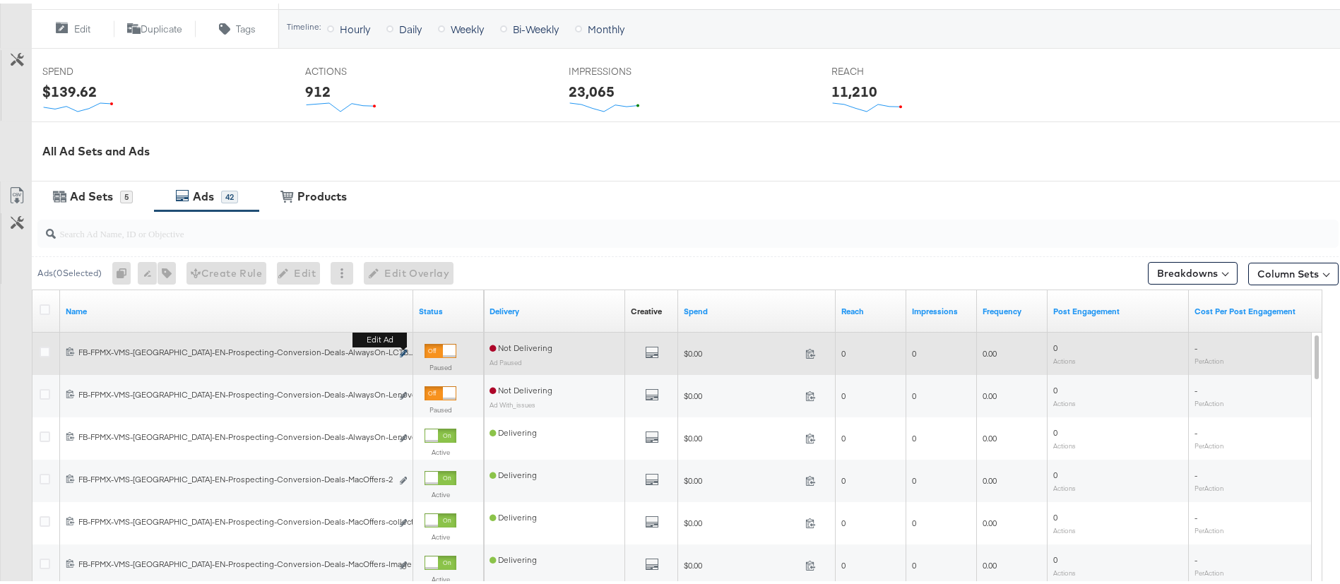
click at [403, 351] on icon "link" at bounding box center [403, 350] width 7 height 8
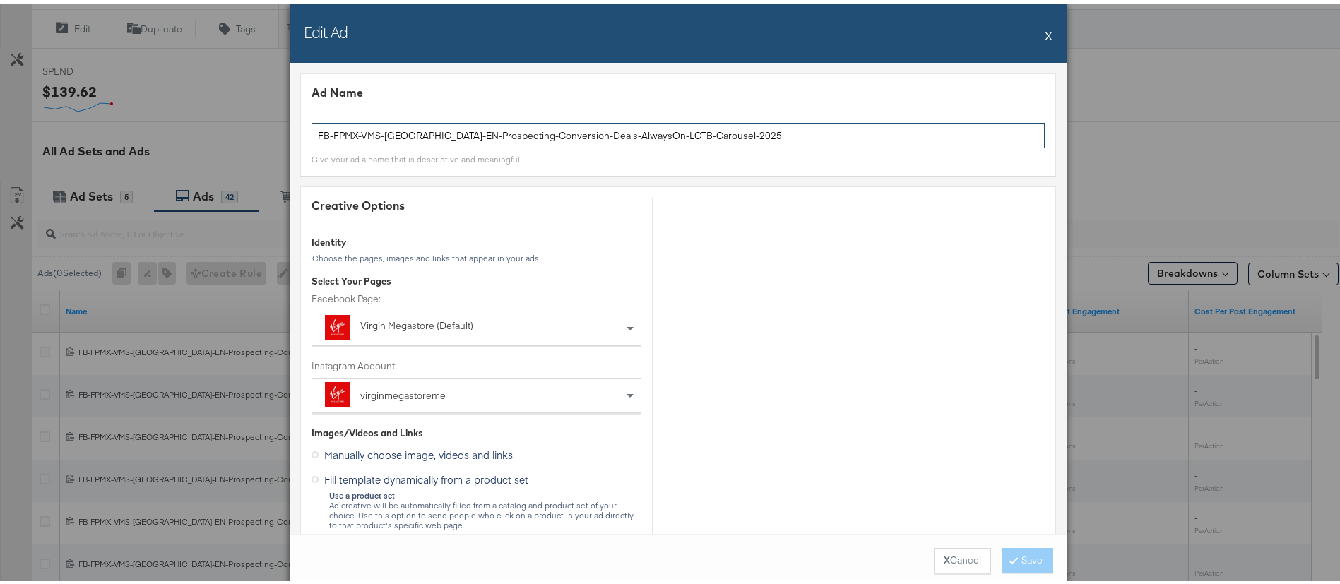
click at [535, 135] on input "FB-FPMX-VMS-UAE-EN-Prospecting-Conversion-Deals-AlwaysOn-LCTB-Carousel-2025" at bounding box center [678, 132] width 733 height 26
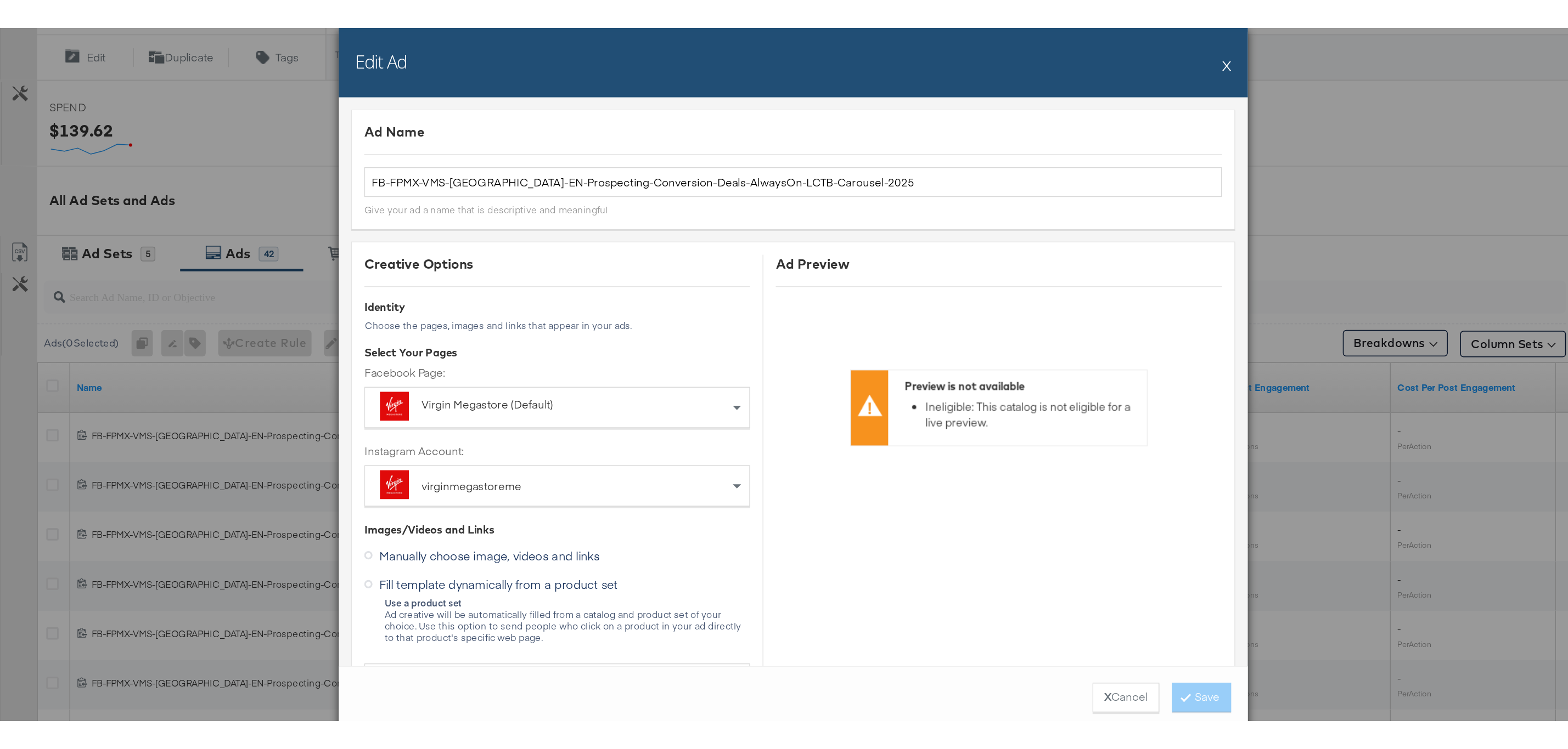
scroll to position [279, 0]
